Goal: Information Seeking & Learning: Learn about a topic

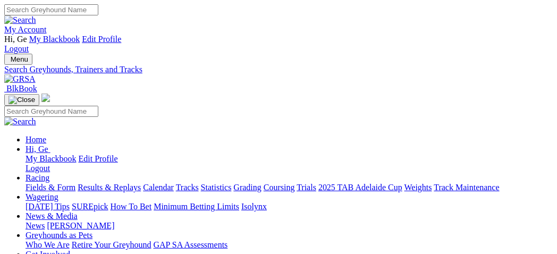
select select "mandurah"
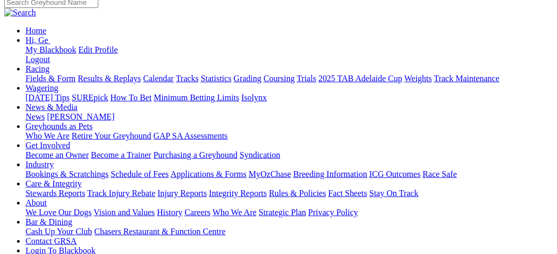
scroll to position [118, 0]
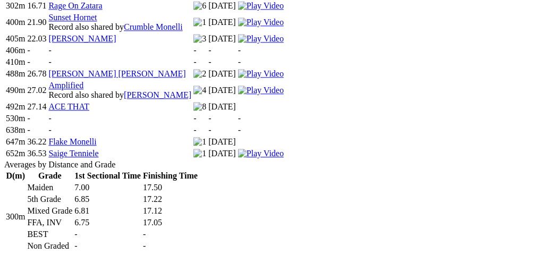
scroll to position [767, 0]
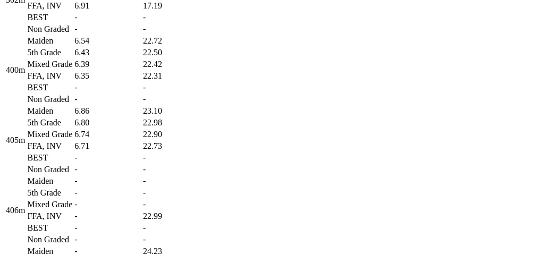
scroll to position [1003, 0]
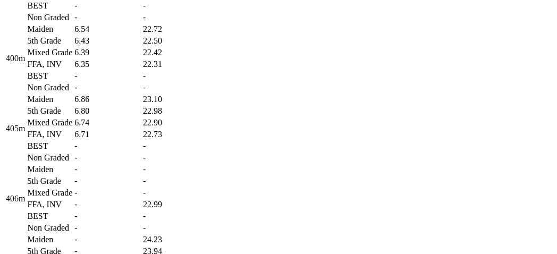
click at [141, 105] on td "6.86" at bounding box center [107, 99] width 67 height 11
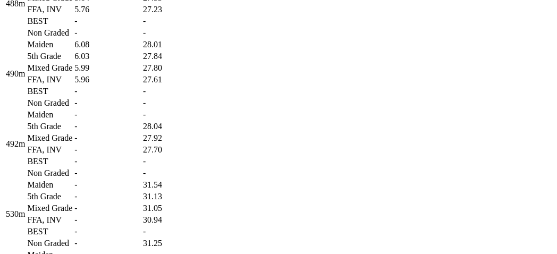
scroll to position [1357, 0]
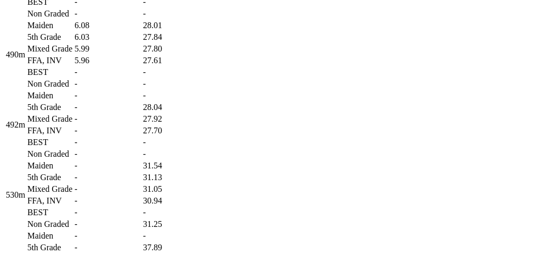
click at [141, 19] on td "-" at bounding box center [107, 13] width 67 height 11
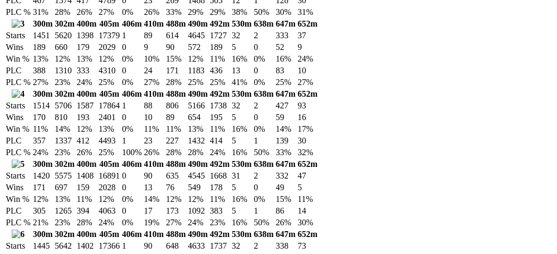
scroll to position [1947, 0]
